Goal: Transaction & Acquisition: Purchase product/service

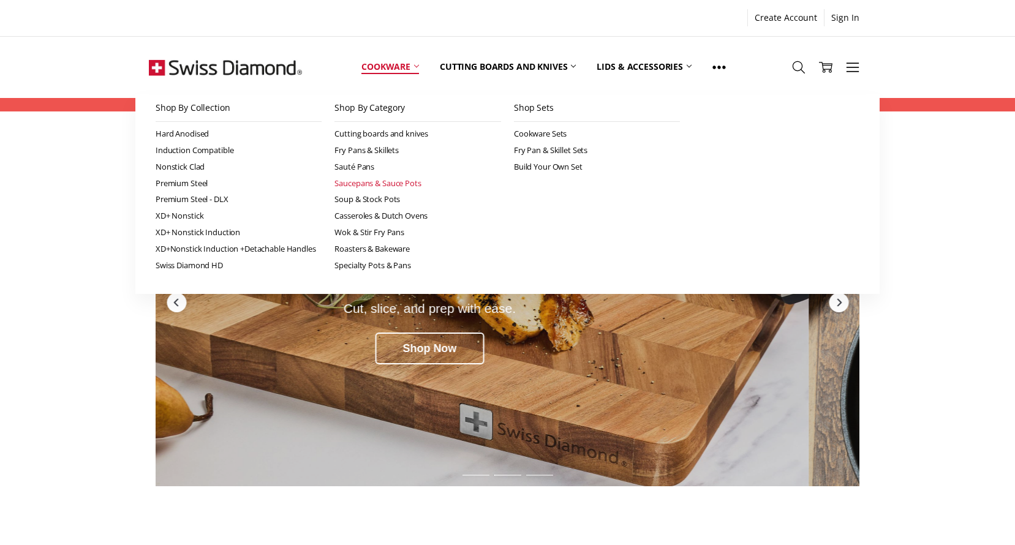
click at [367, 183] on link "Saucepans & Sauce Pots" at bounding box center [417, 183] width 167 height 17
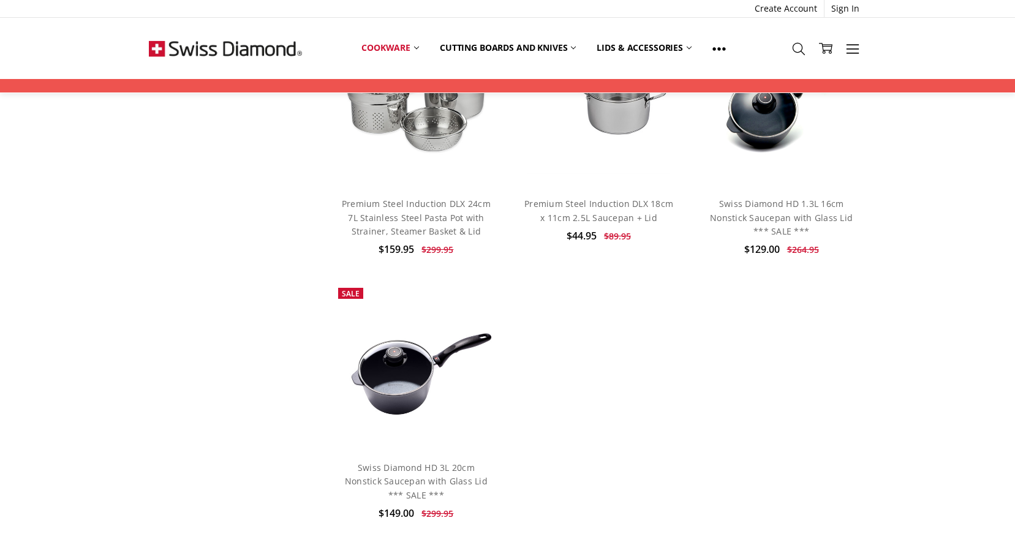
scroll to position [5146, 0]
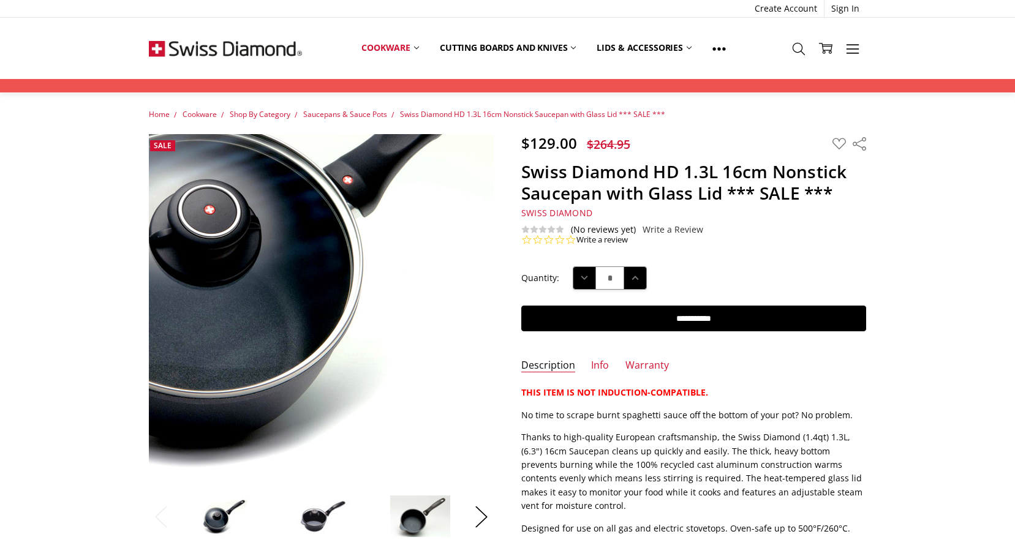
scroll to position [61, 0]
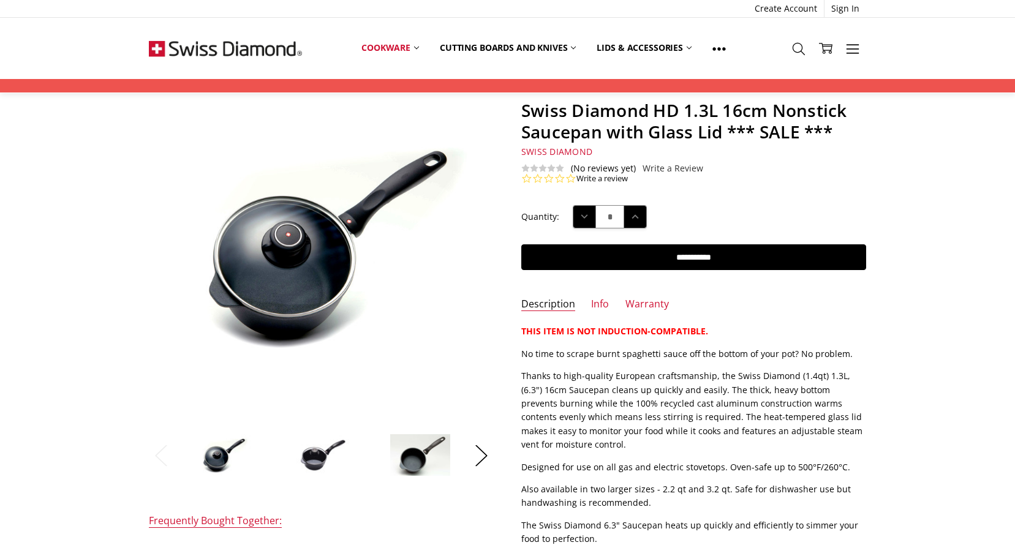
click at [420, 454] on img at bounding box center [420, 455] width 61 height 43
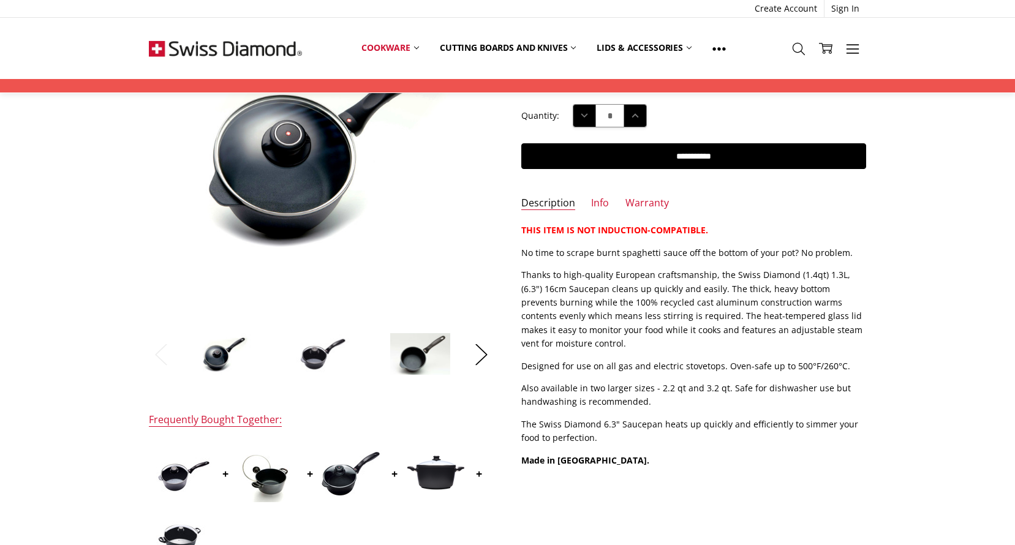
scroll to position [184, 0]
